Goal: Task Accomplishment & Management: Manage account settings

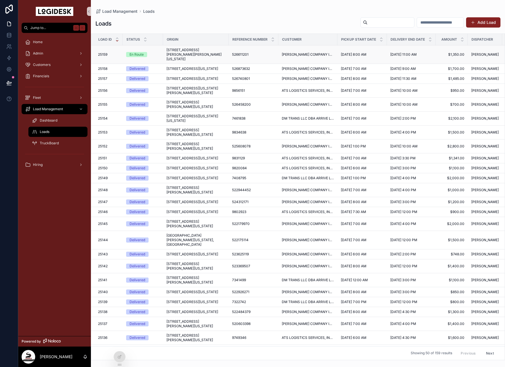
click at [200, 49] on span "[STREET_ADDRESS][PERSON_NAME][PERSON_NAME][US_STATE]" at bounding box center [195, 55] width 59 height 14
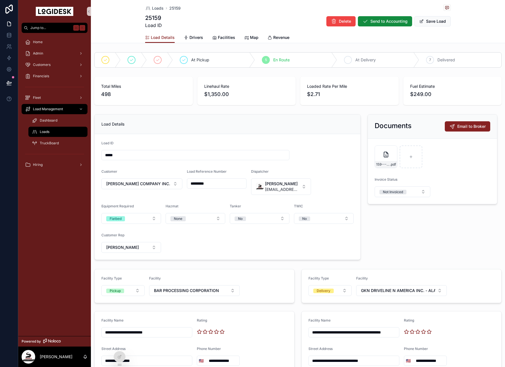
click at [384, 62] on div "6 At Delivery" at bounding box center [378, 60] width 82 height 15
click at [386, 161] on div "159---9-3-to-9-4---CHR---1350.00 .pdf" at bounding box center [386, 164] width 22 height 7
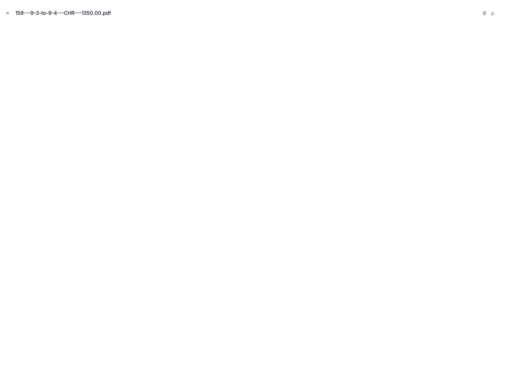
click at [8, 13] on icon "Close modal" at bounding box center [8, 13] width 2 height 2
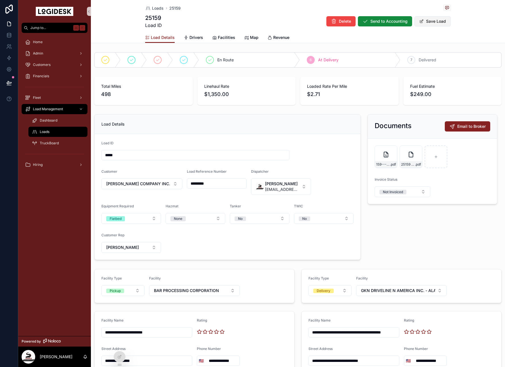
click at [431, 23] on button "Save Load" at bounding box center [432, 21] width 36 height 10
